Goal: Task Accomplishment & Management: Use online tool/utility

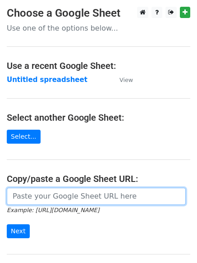
click at [40, 195] on input "url" at bounding box center [96, 196] width 179 height 17
type input "[URL][DOMAIN_NAME]"
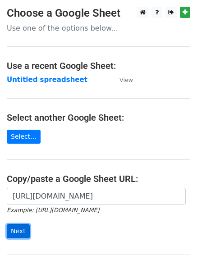
click at [12, 229] on input "Next" at bounding box center [18, 231] width 23 height 14
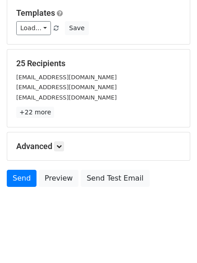
scroll to position [87, 0]
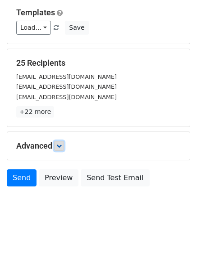
click at [61, 144] on icon at bounding box center [58, 145] width 5 height 5
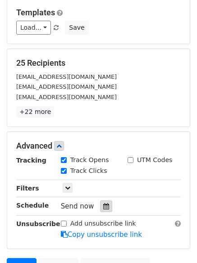
click at [103, 204] on icon at bounding box center [106, 206] width 6 height 6
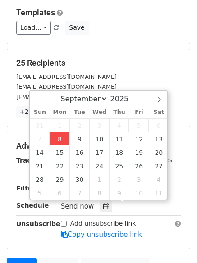
type input "2025-09-08 12:00"
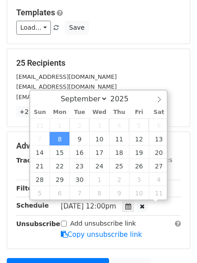
scroll to position [0, 0]
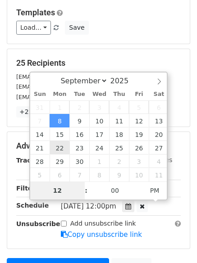
type input "4"
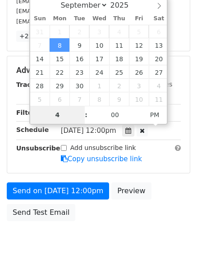
scroll to position [177, 0]
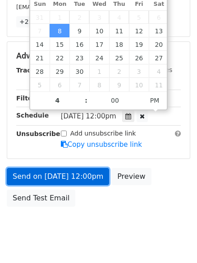
type input "2025-09-08 16:00"
click at [68, 176] on link "Send on Sep 8 at 12:00pm" at bounding box center [58, 176] width 102 height 17
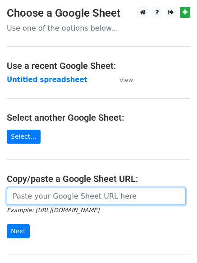
click at [34, 194] on input "url" at bounding box center [96, 196] width 179 height 17
click at [41, 197] on input "url" at bounding box center [96, 196] width 179 height 17
type input "[URL][DOMAIN_NAME]"
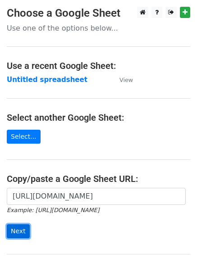
click at [22, 234] on input "Next" at bounding box center [18, 231] width 23 height 14
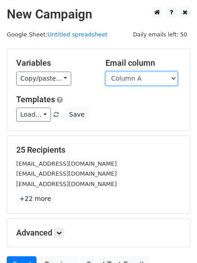
click at [172, 78] on select "Column A Column B Column C Column D" at bounding box center [141, 79] width 72 height 14
select select "Column B"
click at [105, 72] on select "Column A Column B Column C Column D" at bounding box center [141, 79] width 72 height 14
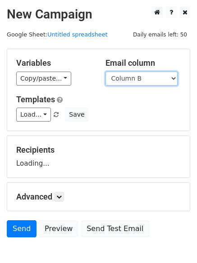
scroll to position [51, 0]
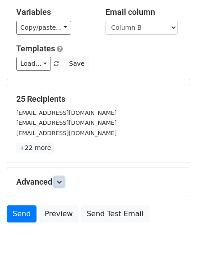
click at [62, 180] on icon at bounding box center [58, 181] width 5 height 5
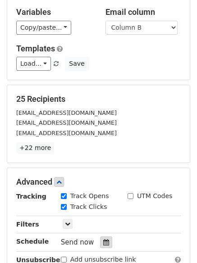
click at [103, 242] on icon at bounding box center [106, 242] width 6 height 6
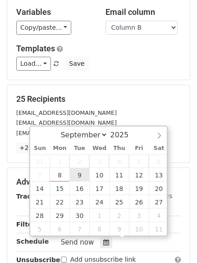
type input "2025-09-09 12:00"
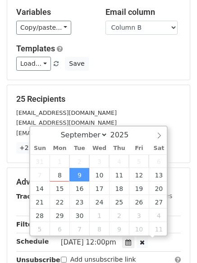
scroll to position [0, 0]
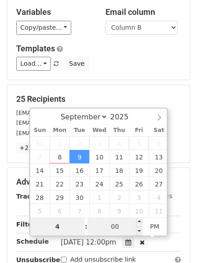
type input "4"
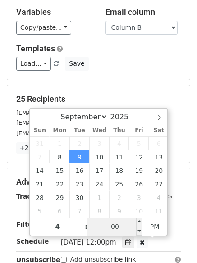
type input "2025-09-09 16:00"
type input "04"
click at [115, 220] on input "00" at bounding box center [114, 226] width 55 height 18
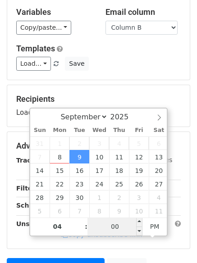
type input "5"
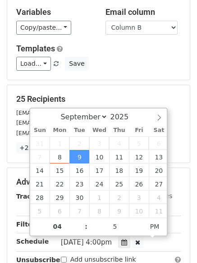
type input "2025-09-09 16:05"
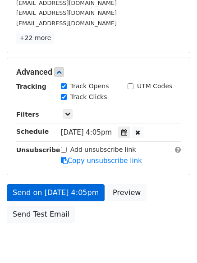
scroll to position [168, 0]
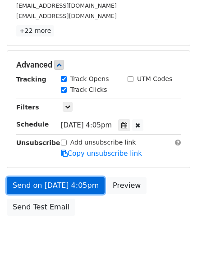
click at [53, 186] on link "Send on Sep 9 at 4:05pm" at bounding box center [56, 185] width 98 height 17
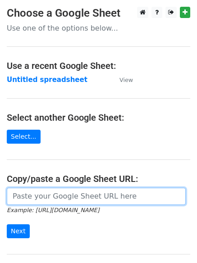
click at [44, 197] on input "url" at bounding box center [96, 196] width 179 height 17
click at [53, 195] on input "url" at bounding box center [96, 196] width 179 height 17
type input "https://docs.google.com/spreadsheets/d/1A6iSsLzXo2pxM7K9ObVdqspCKtrtcnFr8IIifsO…"
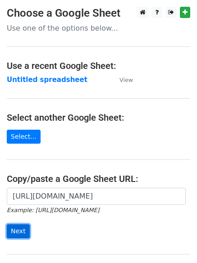
click at [9, 231] on input "Next" at bounding box center [18, 231] width 23 height 14
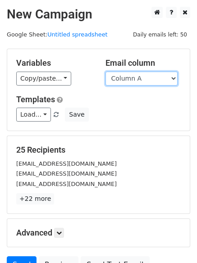
click at [174, 77] on select "Column A Column B Column C Column D" at bounding box center [141, 79] width 72 height 14
select select "Column C"
click at [105, 72] on select "Column A Column B Column C Column D" at bounding box center [141, 79] width 72 height 14
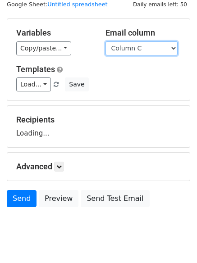
scroll to position [51, 0]
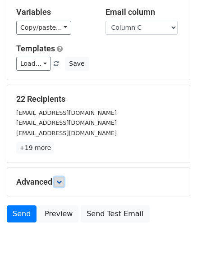
click at [62, 181] on icon at bounding box center [58, 181] width 5 height 5
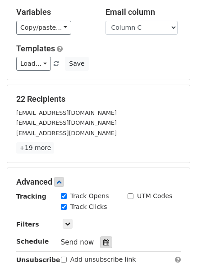
click at [103, 242] on icon at bounding box center [106, 242] width 6 height 6
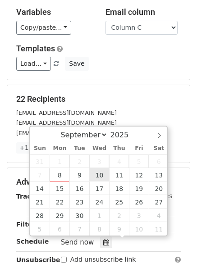
type input "2025-09-10 12:00"
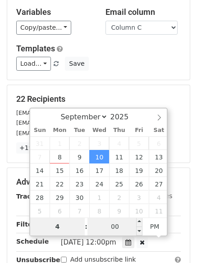
type input "4"
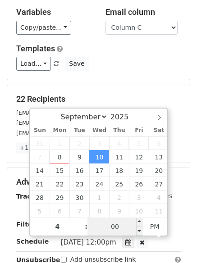
type input "2025-09-10 16:00"
type input "04"
click at [122, 223] on input "00" at bounding box center [114, 226] width 55 height 18
type input "10"
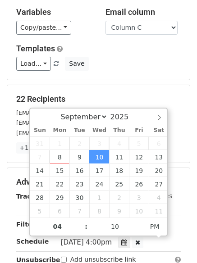
type input "2025-09-10 16:10"
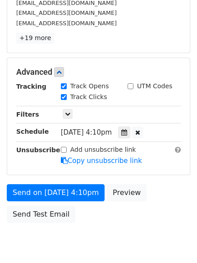
scroll to position [197, 0]
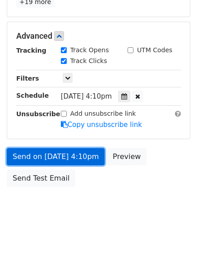
click at [53, 157] on link "Send on Sep 10 at 4:10pm" at bounding box center [56, 156] width 98 height 17
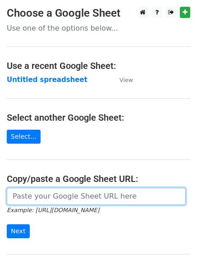
click at [67, 198] on input "url" at bounding box center [96, 196] width 179 height 17
drag, startPoint x: 71, startPoint y: 198, endPoint x: 71, endPoint y: 203, distance: 4.9
click at [71, 198] on input "url" at bounding box center [96, 196] width 179 height 17
type input "[URL][DOMAIN_NAME]"
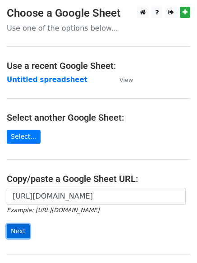
click at [10, 230] on input "Next" at bounding box center [18, 231] width 23 height 14
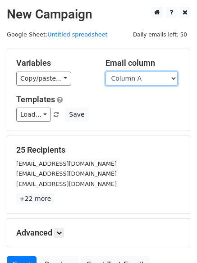
drag, startPoint x: 176, startPoint y: 76, endPoint x: 171, endPoint y: 83, distance: 8.4
click at [176, 76] on select "Column A Column B Column C Column D" at bounding box center [141, 79] width 72 height 14
select select "Column D"
click at [105, 72] on select "Column A Column B Column C Column D" at bounding box center [141, 79] width 72 height 14
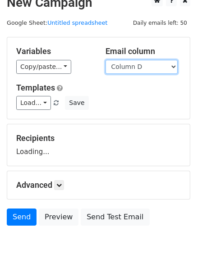
scroll to position [51, 0]
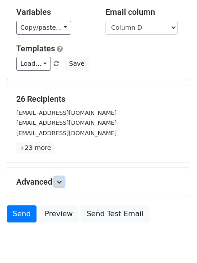
click at [62, 182] on icon at bounding box center [58, 181] width 5 height 5
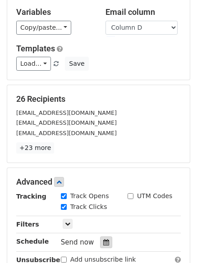
click at [100, 238] on div at bounding box center [106, 242] width 12 height 12
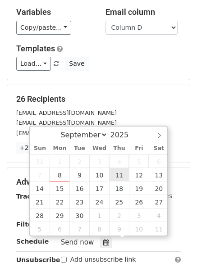
type input "[DATE] 12:00"
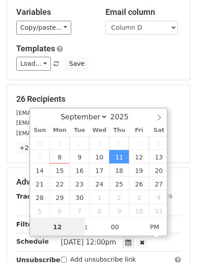
scroll to position [0, 0]
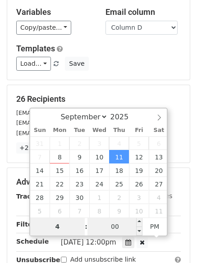
type input "4"
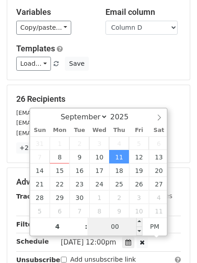
type input "[DATE] 16:00"
type input "04"
click at [113, 227] on input "00" at bounding box center [114, 226] width 55 height 18
type input "15"
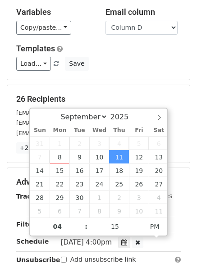
type input "[DATE] 16:15"
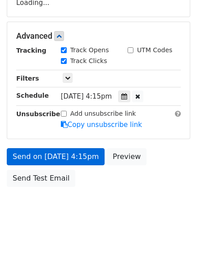
scroll to position [193, 0]
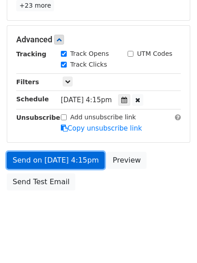
click at [31, 158] on link "Send on [DATE] 4:15pm" at bounding box center [56, 160] width 98 height 17
